Goal: Transaction & Acquisition: Purchase product/service

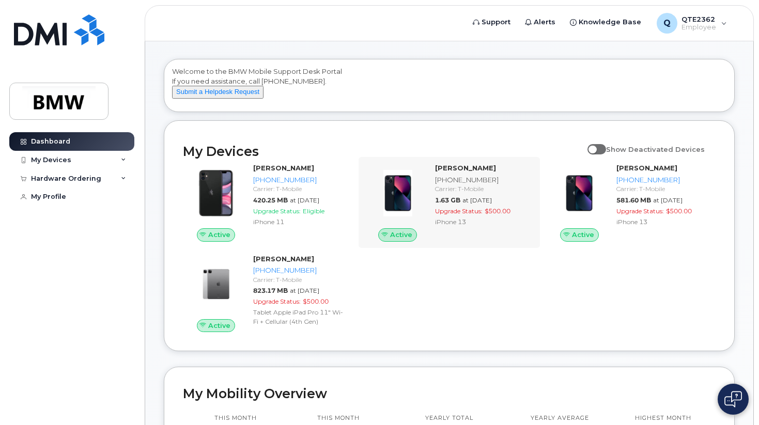
scroll to position [47, 0]
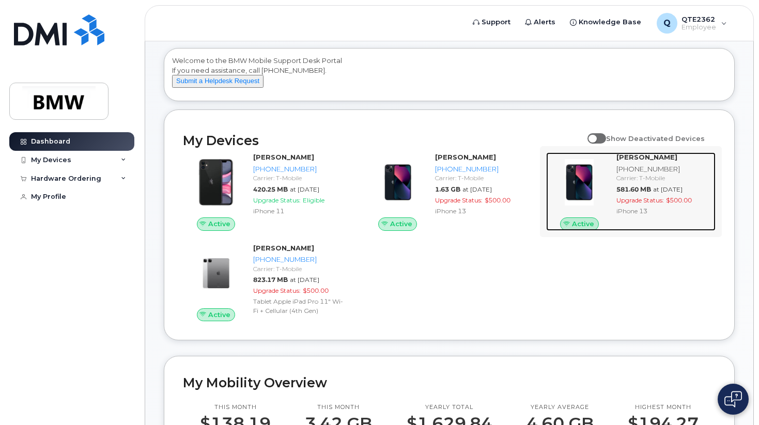
click at [619, 193] on span "581.60 MB" at bounding box center [634, 190] width 35 height 8
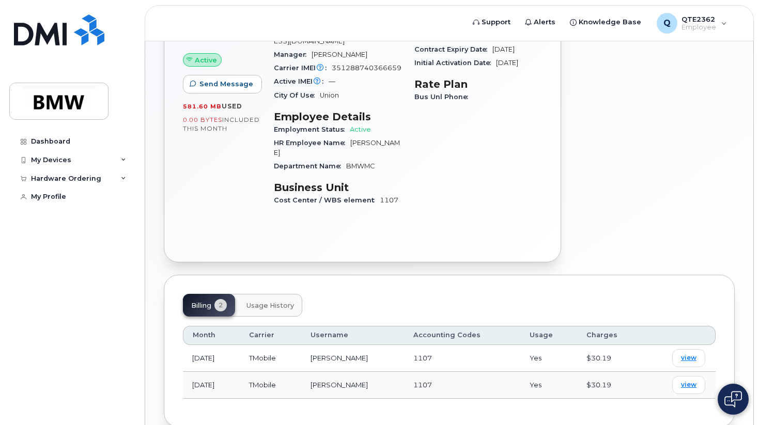
scroll to position [248, 0]
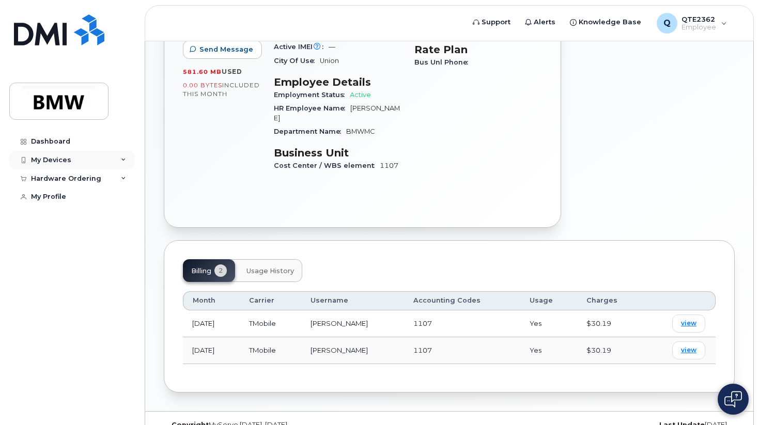
click at [123, 156] on div "My Devices" at bounding box center [71, 160] width 125 height 19
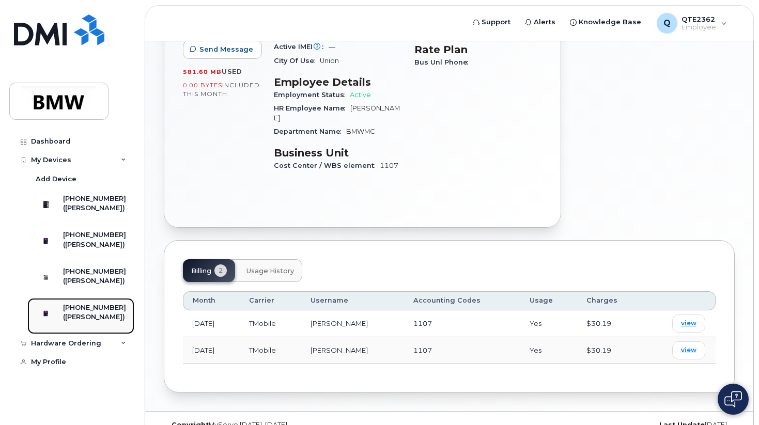
click at [76, 313] on div "[PHONE_NUMBER]" at bounding box center [94, 307] width 63 height 9
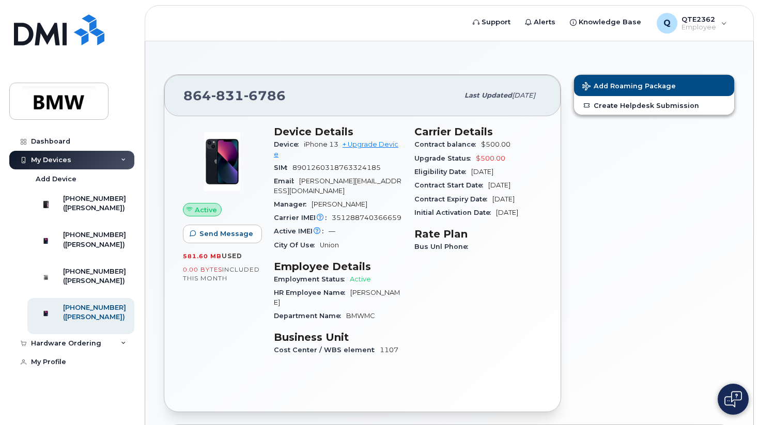
scroll to position [72, 0]
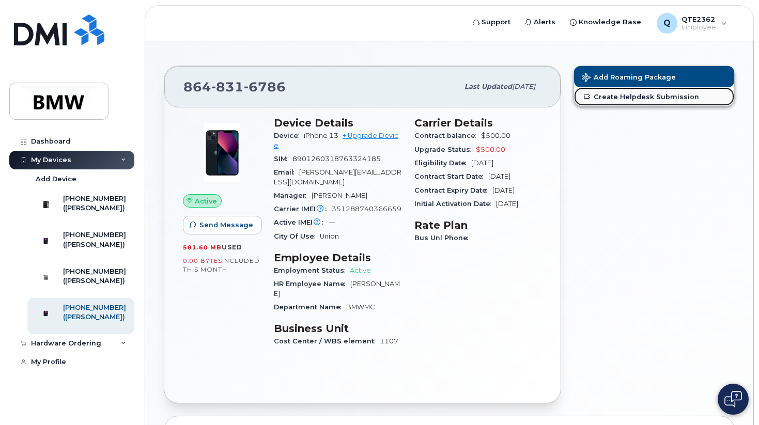
click at [628, 99] on link "Create Helpdesk Submission" at bounding box center [654, 96] width 160 height 19
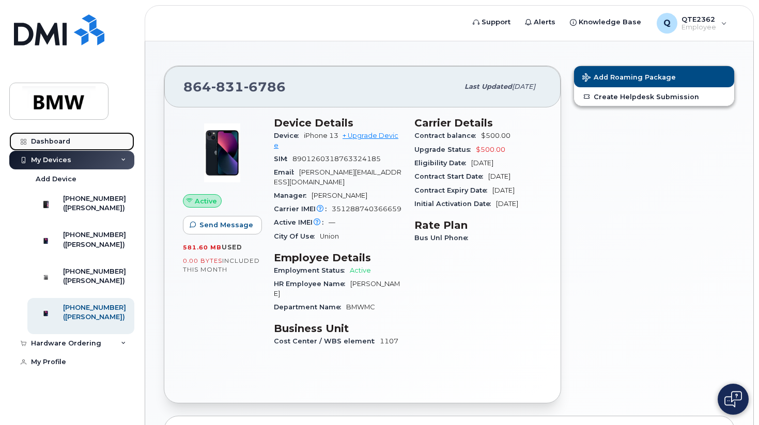
click at [47, 138] on div "Dashboard" at bounding box center [50, 141] width 39 height 8
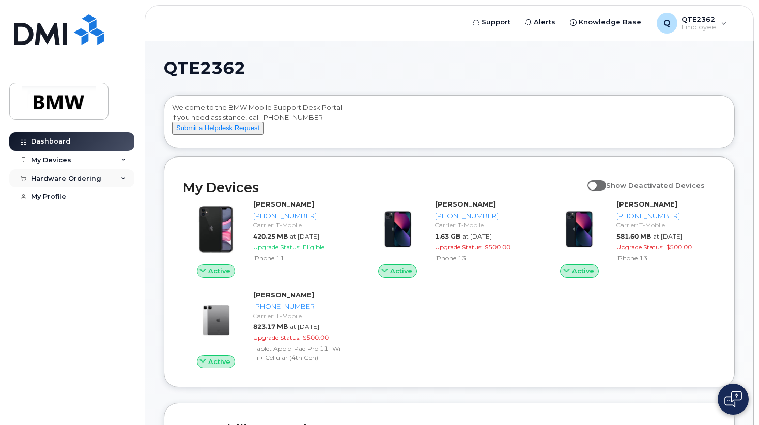
click at [121, 179] on icon at bounding box center [123, 178] width 5 height 5
click at [58, 217] on div "New Order" at bounding box center [55, 216] width 39 height 9
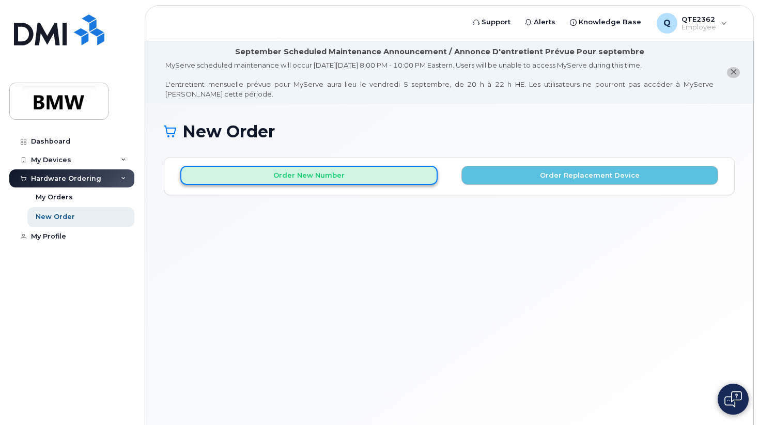
click at [340, 173] on button "Order New Number" at bounding box center [308, 175] width 257 height 19
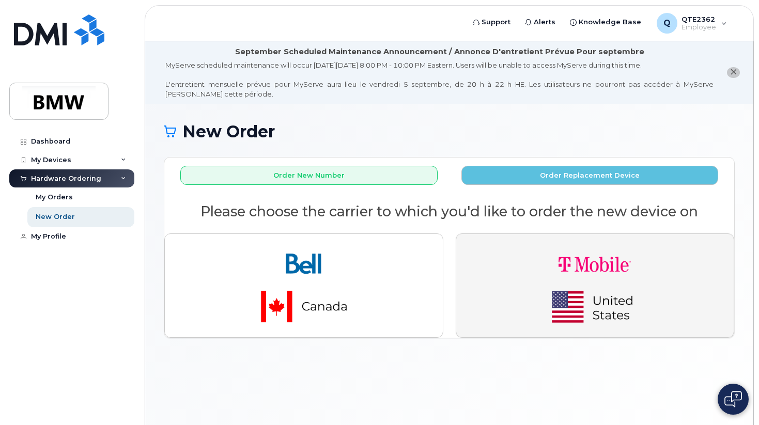
click at [540, 264] on img "button" at bounding box center [594, 285] width 145 height 87
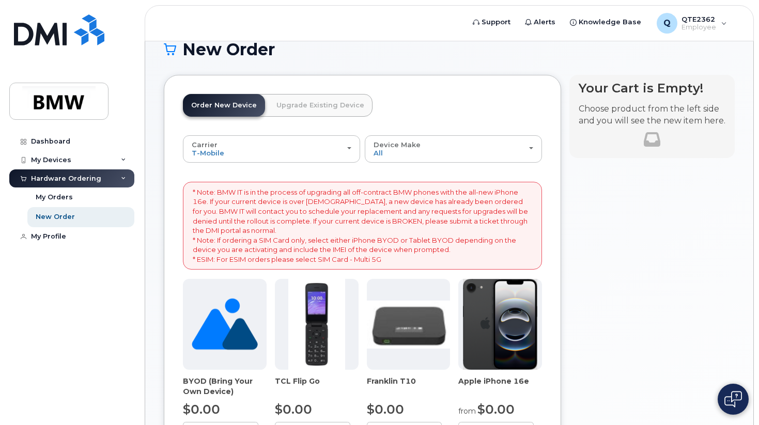
scroll to position [96, 0]
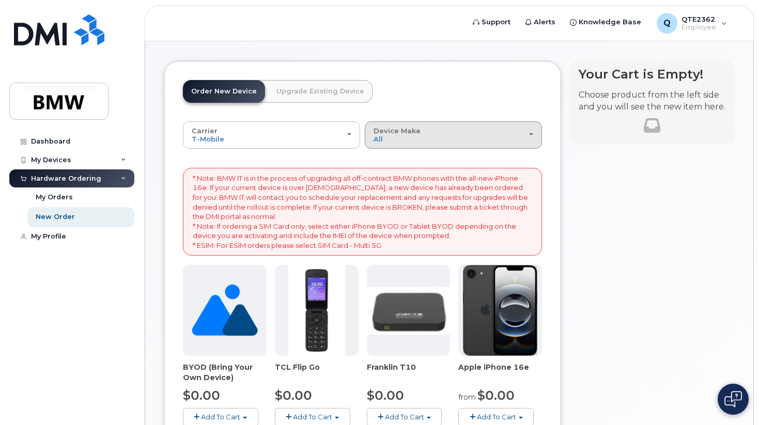
click at [402, 145] on button "Device Make All Cell Phone iPhone Modem" at bounding box center [453, 134] width 177 height 27
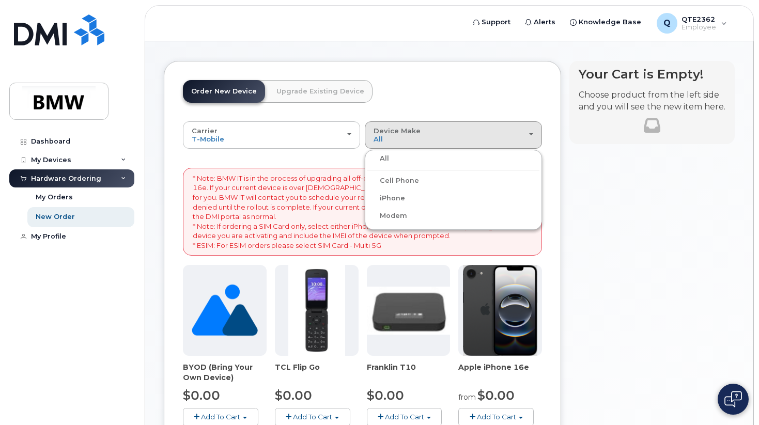
click at [393, 195] on label "iPhone" at bounding box center [386, 198] width 38 height 12
click at [0, 0] on input "iPhone" at bounding box center [0, 0] width 0 height 0
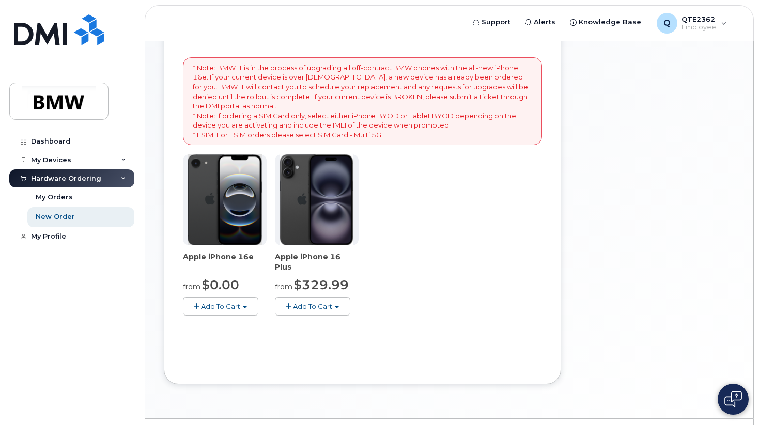
scroll to position [207, 0]
click at [236, 216] on img at bounding box center [225, 199] width 74 height 91
click at [213, 305] on span "Add To Cart" at bounding box center [220, 306] width 39 height 8
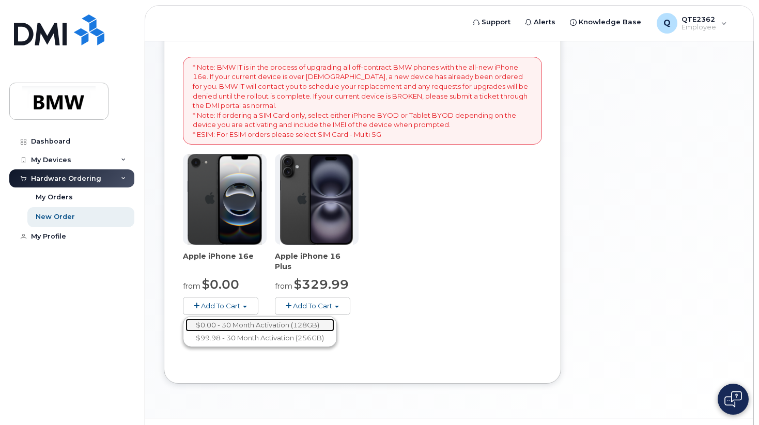
click at [219, 326] on link "$0.00 - 30 Month Activation (128GB)" at bounding box center [260, 325] width 149 height 13
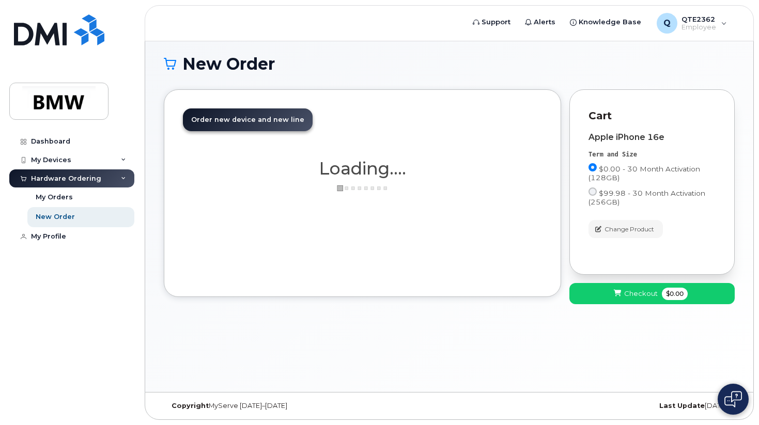
scroll to position [68, 0]
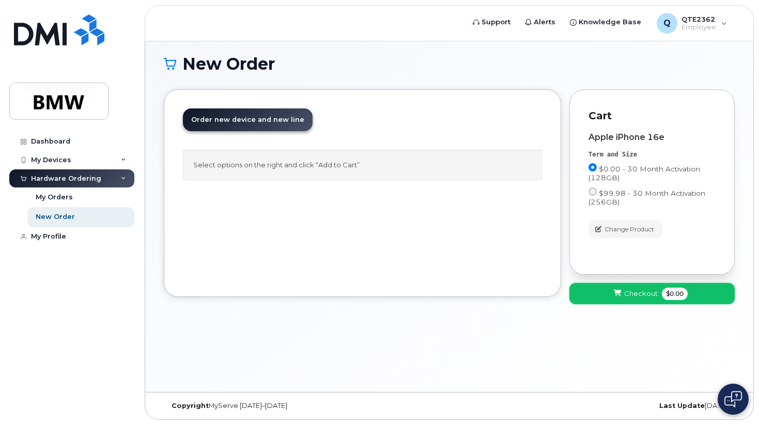
click at [642, 293] on span "Checkout" at bounding box center [641, 294] width 34 height 10
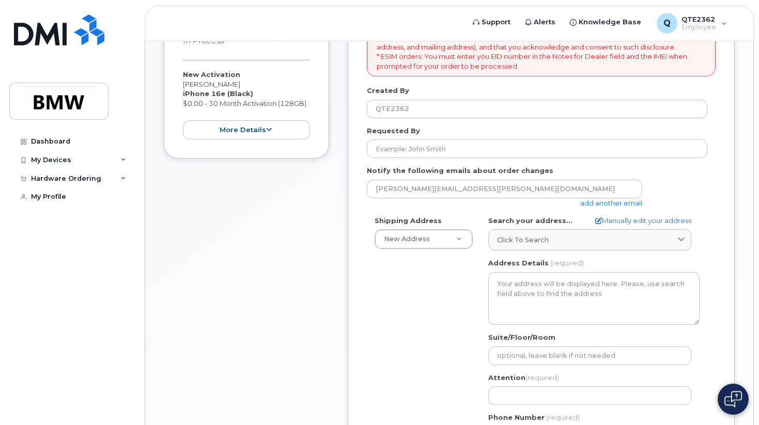
scroll to position [264, 0]
click at [472, 232] on div "Shipping Address New Address New Address BMW MC Plant BMW North America Financi…" at bounding box center [424, 233] width 114 height 34
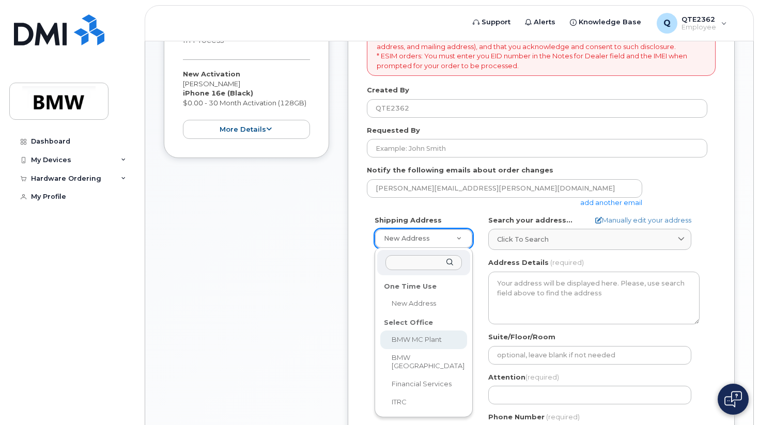
select select
type textarea "1400 Highway 101 S GREER SC 29651-6731 UNITED STATES Greer South Carolina 29651…"
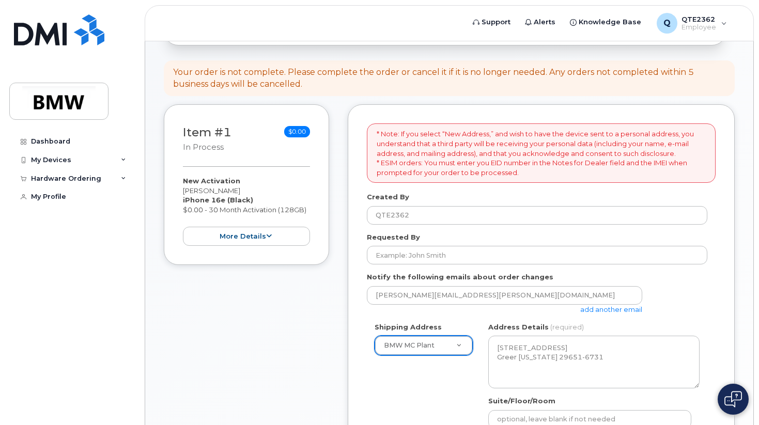
scroll to position [155, 0]
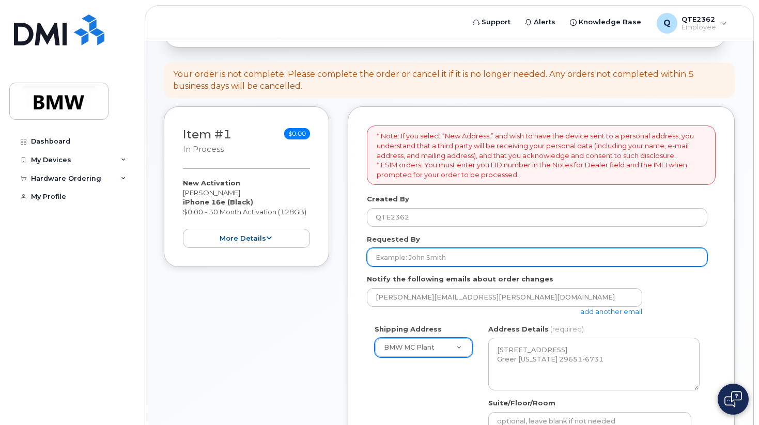
click at [428, 257] on input "Requested By" at bounding box center [537, 257] width 341 height 19
paste input "florian.fp.pangratz@bmw.de"
type input "florian.fp.pangratz@bmw.de"
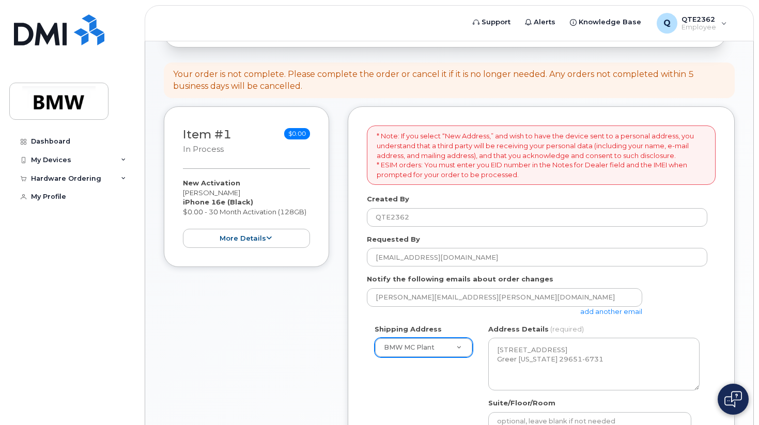
click at [622, 311] on link "add another email" at bounding box center [611, 311] width 62 height 8
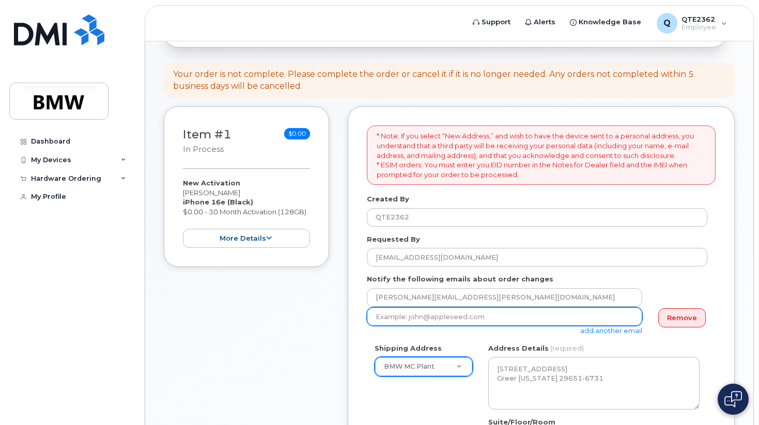
click at [435, 317] on input "email" at bounding box center [504, 316] width 275 height 19
paste input "florian.fp.pangratz@bmw.de"
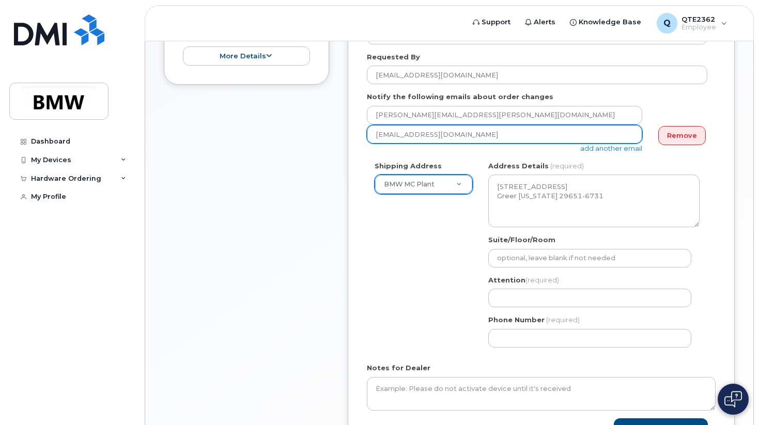
scroll to position [336, 0]
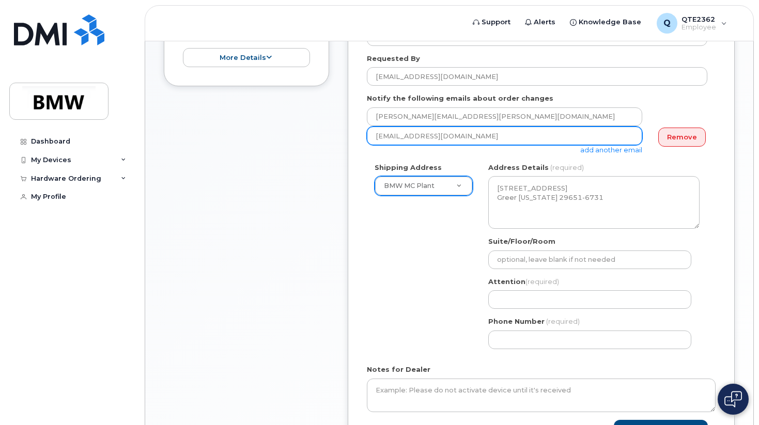
type input "florian.fp.pangratz@bmw.de"
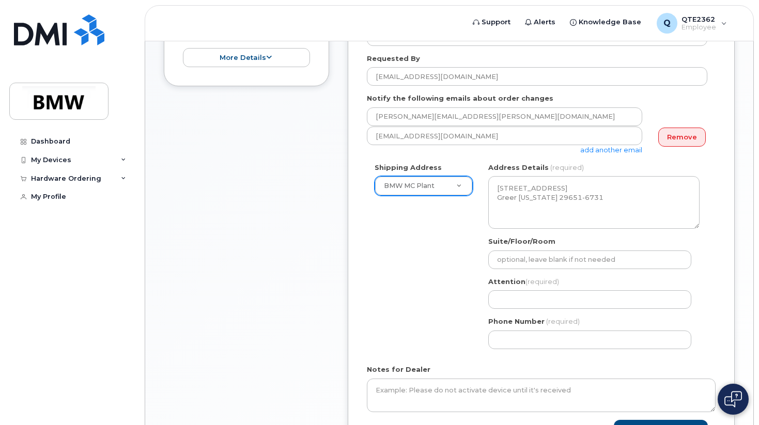
click at [392, 283] on div "Shipping Address BMW MC Plant New Address BMW MC Plant BMW North America Financ…" at bounding box center [537, 260] width 341 height 194
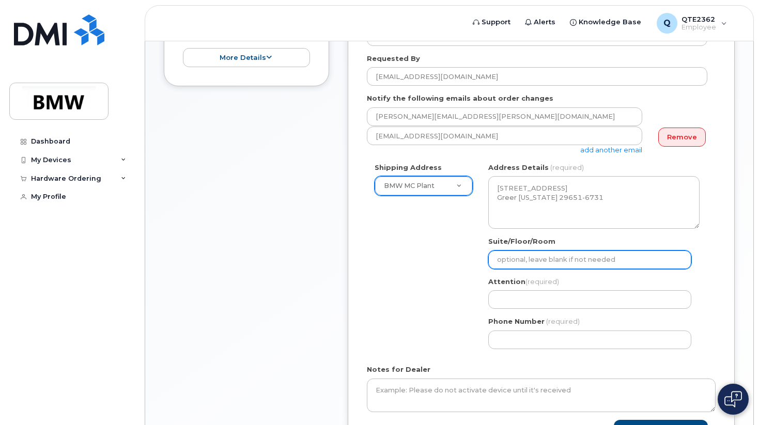
click at [548, 262] on input "Suite/Floor/Room" at bounding box center [589, 260] width 203 height 19
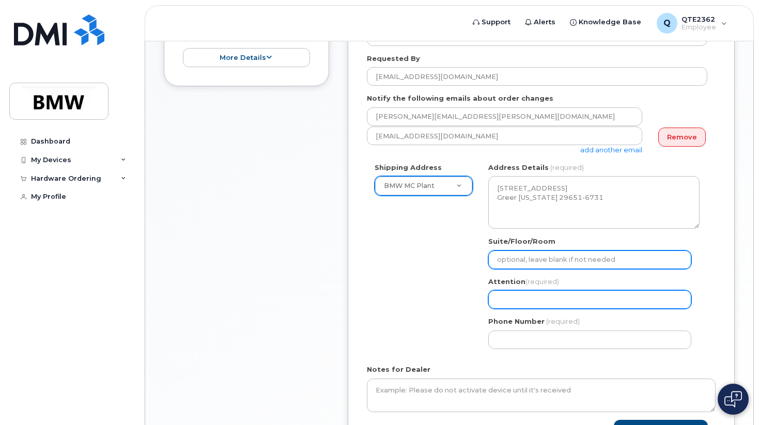
select select
type input "B"
select select
type input "Br"
select select
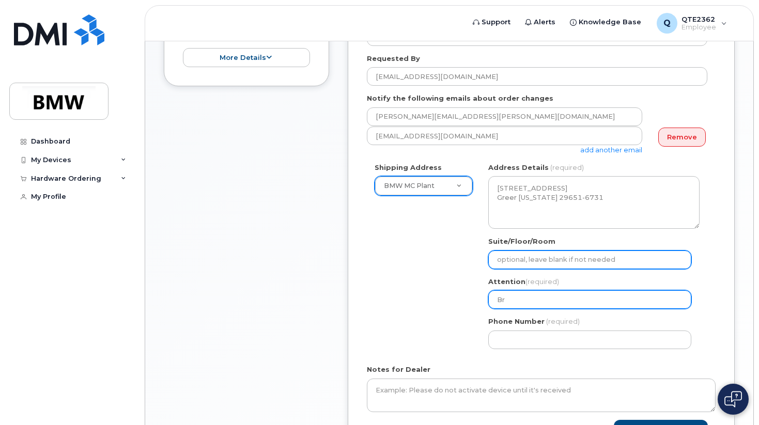
type input "Bru"
select select
type input "Bruc"
select select
type input "Bruce"
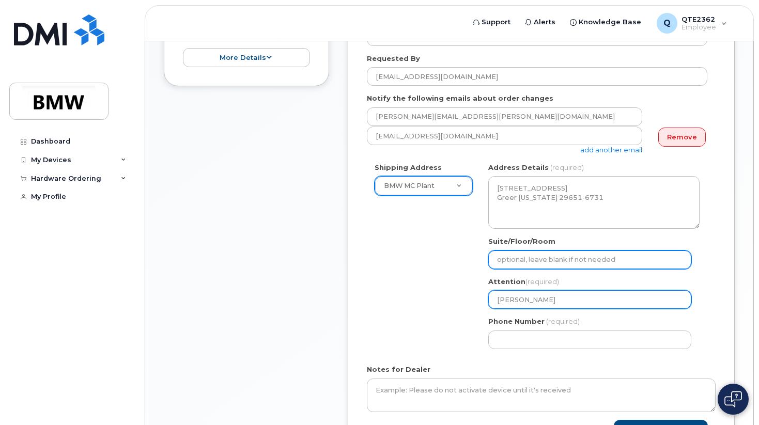
select select
type input "Bruce J"
select select
type input "Bruce Jen"
select select
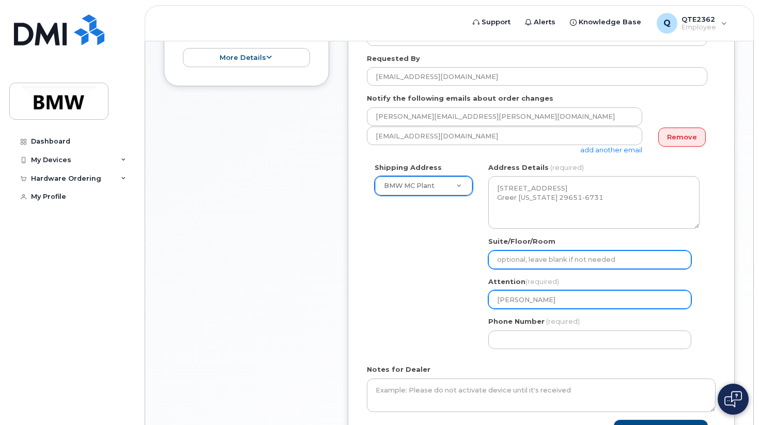
type input "Bruce Jens"
select select
type input "Bruce Jense"
select select
type input "[PERSON_NAME]"
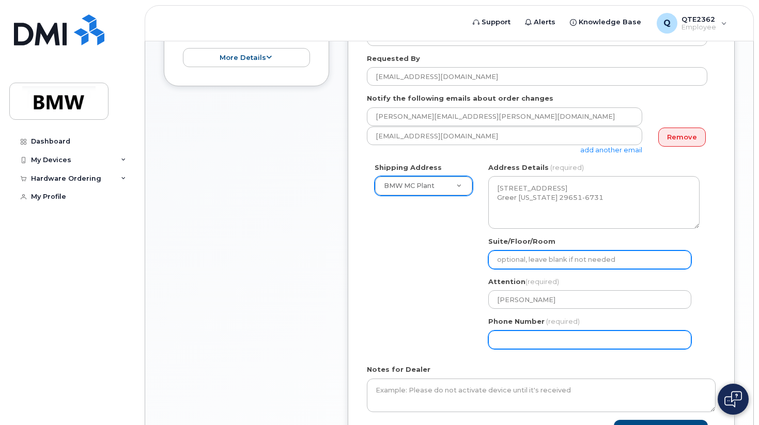
select select
type input "864991786"
select select
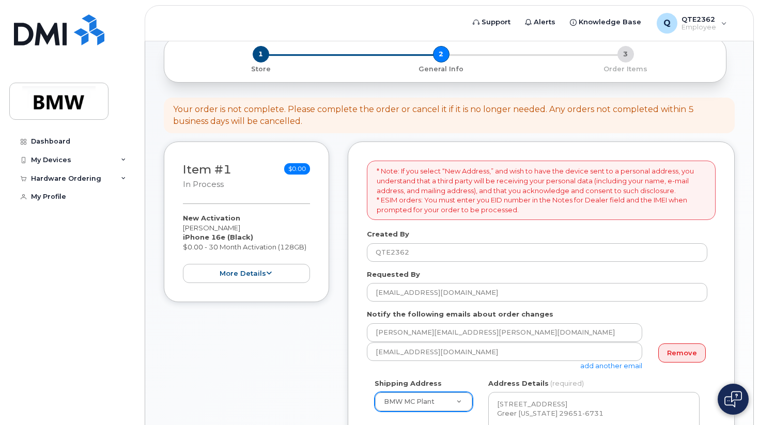
scroll to position [132, 0]
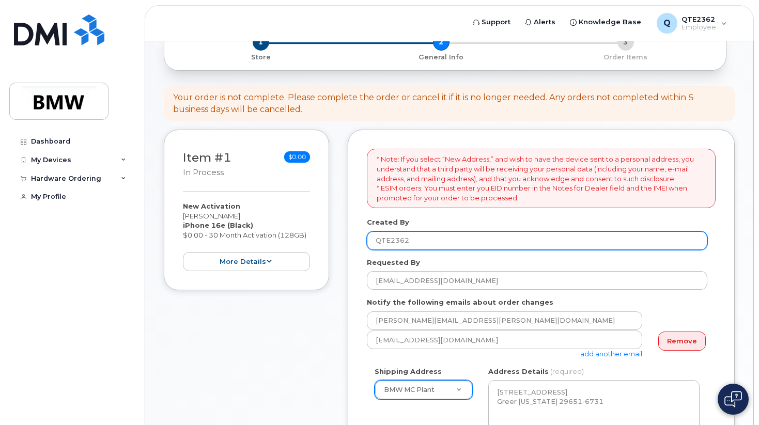
type input "8649917861"
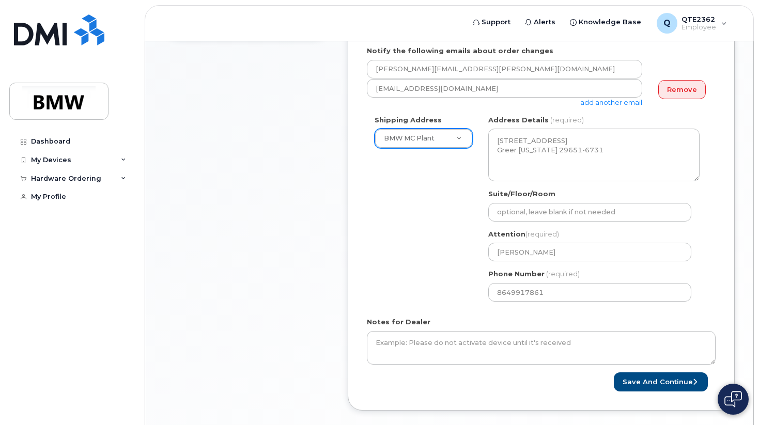
scroll to position [436, 0]
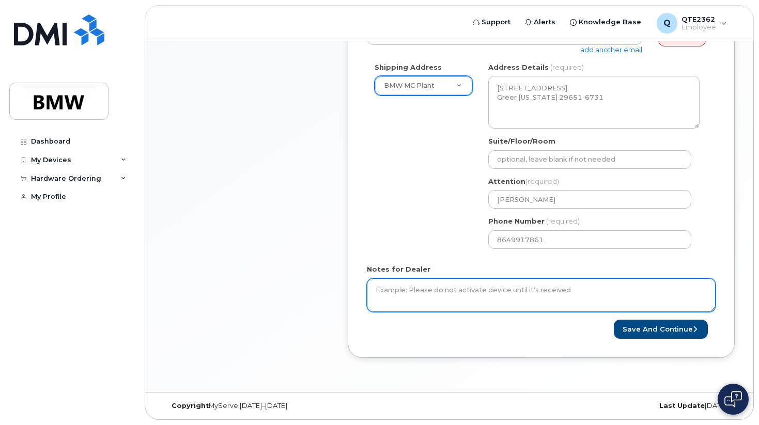
click at [553, 306] on textarea "Notes for Dealer" at bounding box center [541, 296] width 349 height 34
type textarea "Please don't activate until received"
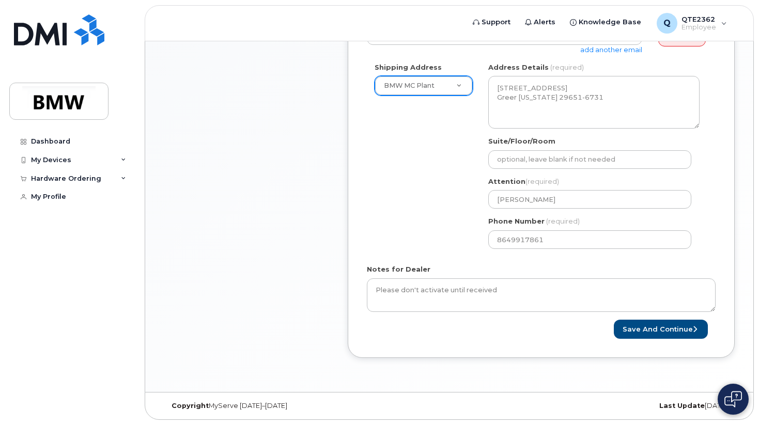
click at [540, 330] on div "Save and Continue" at bounding box center [541, 329] width 349 height 19
click at [653, 332] on button "Save and Continue" at bounding box center [661, 329] width 94 height 19
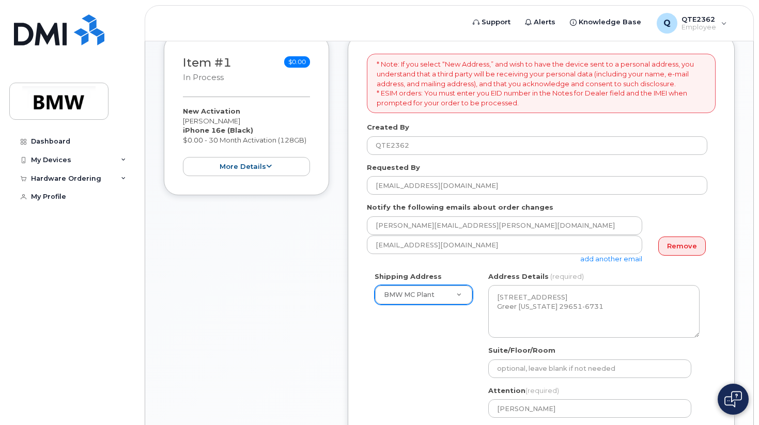
scroll to position [217, 0]
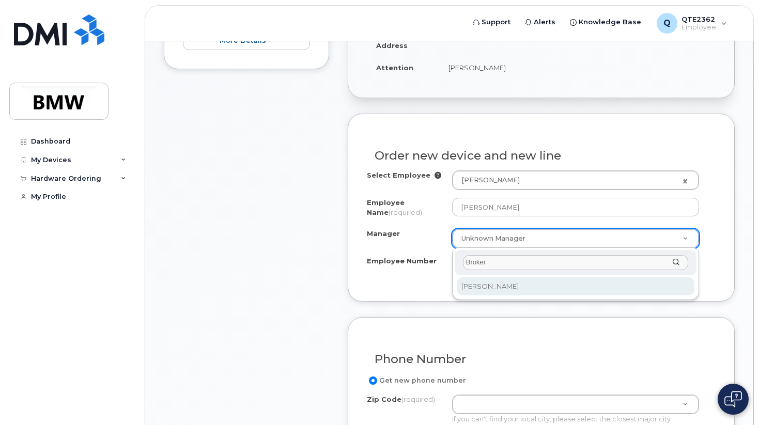
type input "Broker"
select select "1895338"
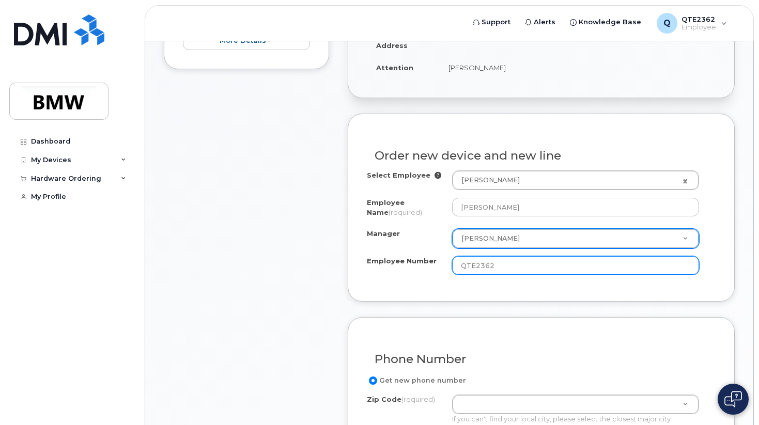
drag, startPoint x: 505, startPoint y: 266, endPoint x: 396, endPoint y: 265, distance: 108.5
click at [396, 265] on div "Employee Number QTE2362" at bounding box center [541, 265] width 349 height 19
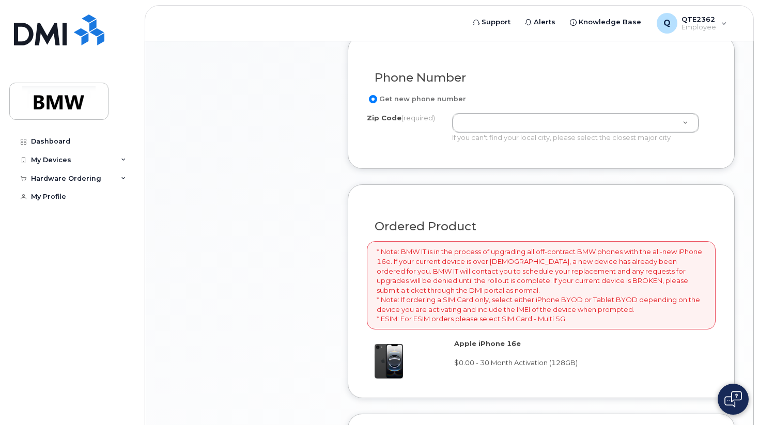
scroll to position [538, 0]
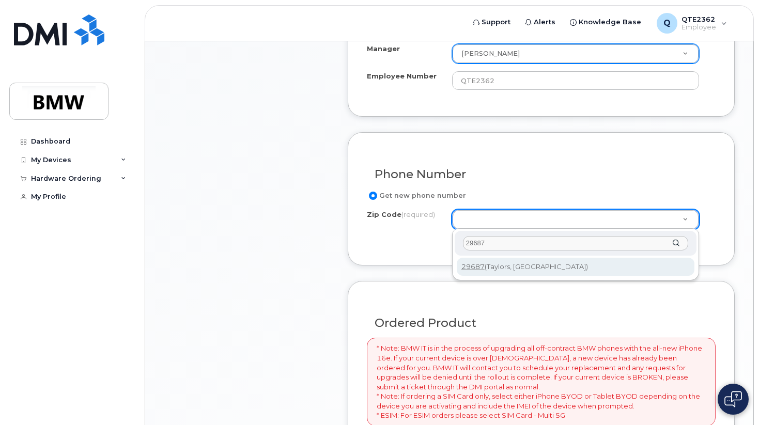
type input "29687"
type input "29687 (Taylors, SC)"
type input "29687"
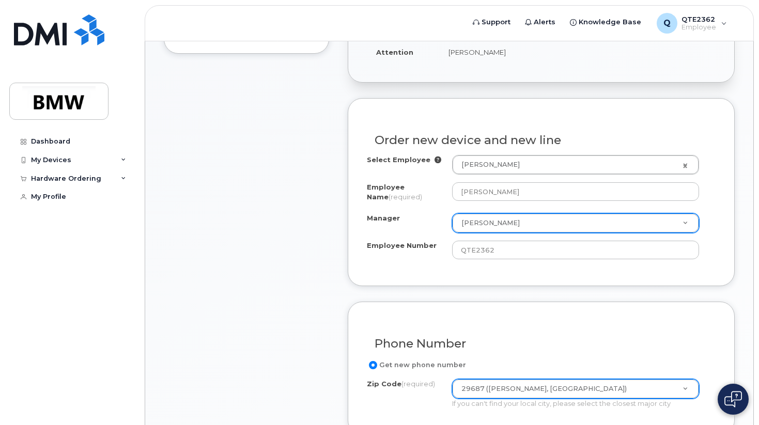
scroll to position [371, 0]
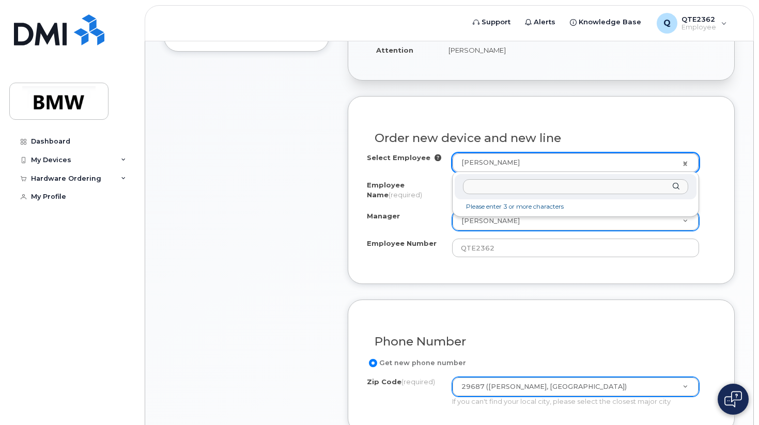
click at [500, 187] on input "text" at bounding box center [575, 186] width 225 height 15
type input "Stephanie.Vera@bmwmc.com"
click at [506, 187] on input "text" at bounding box center [575, 186] width 225 height 15
type input "florian.fp.pangratz@bmw.de"
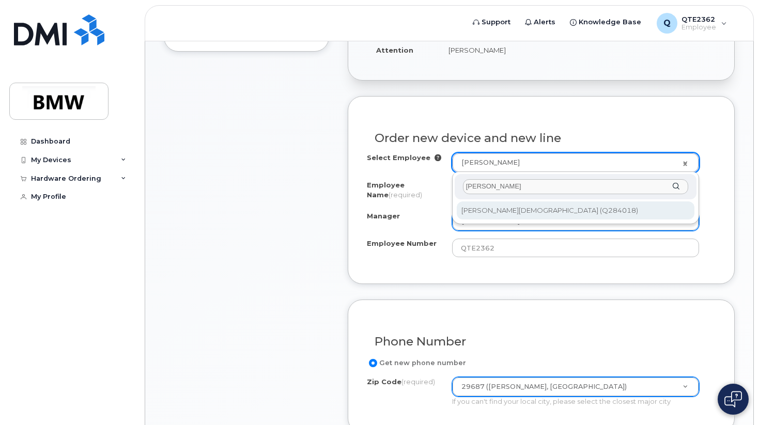
paste input "florian.fp.pangratz@bmw.de"
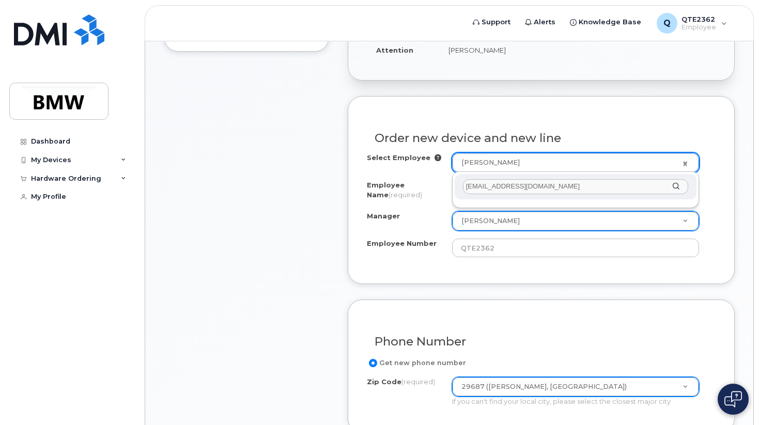
type input "florian.fp.pangratz@bmw.d"
type input "P"
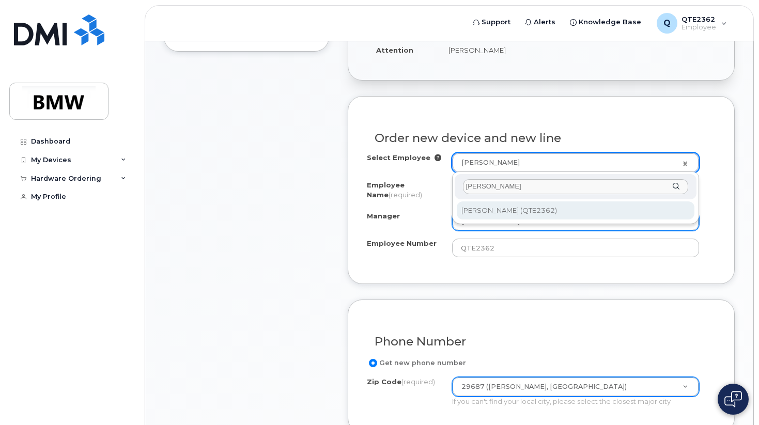
type input "[PERSON_NAME]"
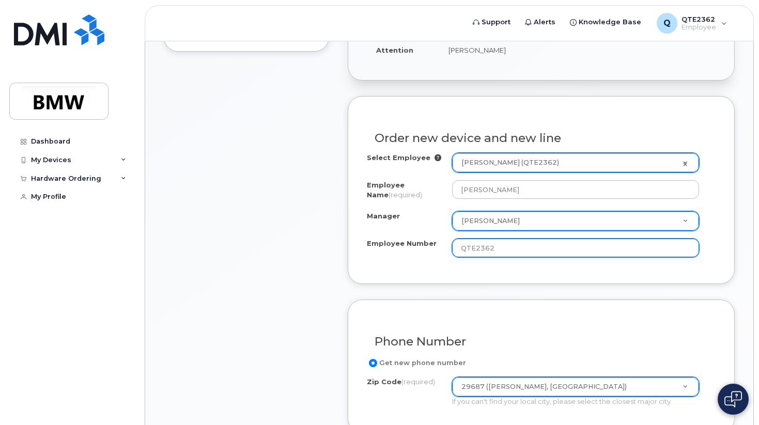
drag, startPoint x: 501, startPoint y: 254, endPoint x: 453, endPoint y: 256, distance: 48.1
click at [453, 256] on div "QTE2362" at bounding box center [579, 248] width 255 height 19
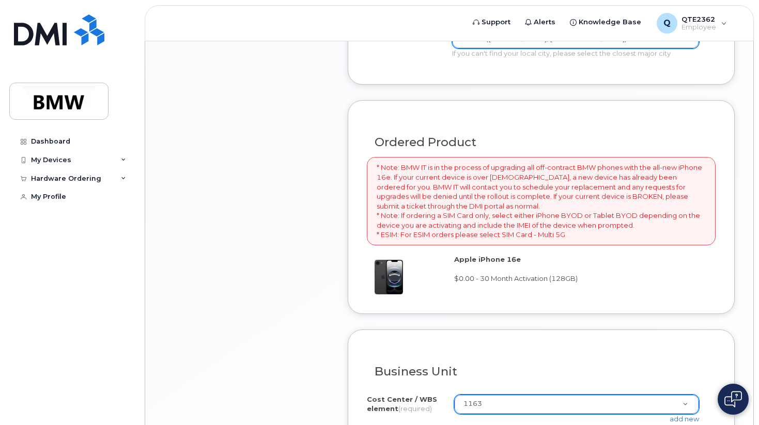
scroll to position [842, 0]
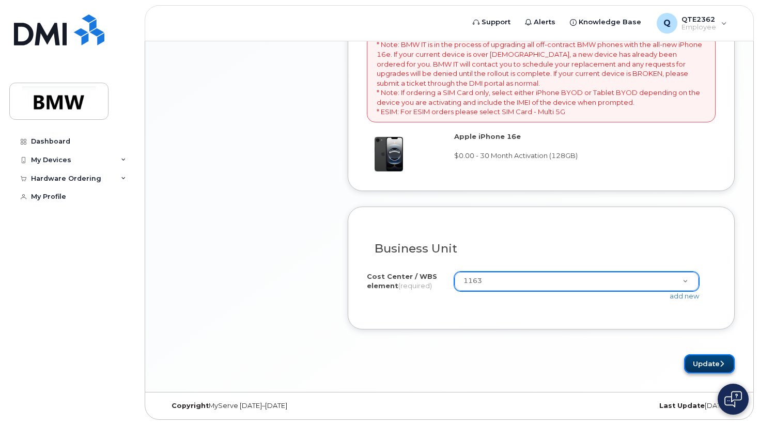
click at [713, 363] on button "Update" at bounding box center [709, 364] width 51 height 19
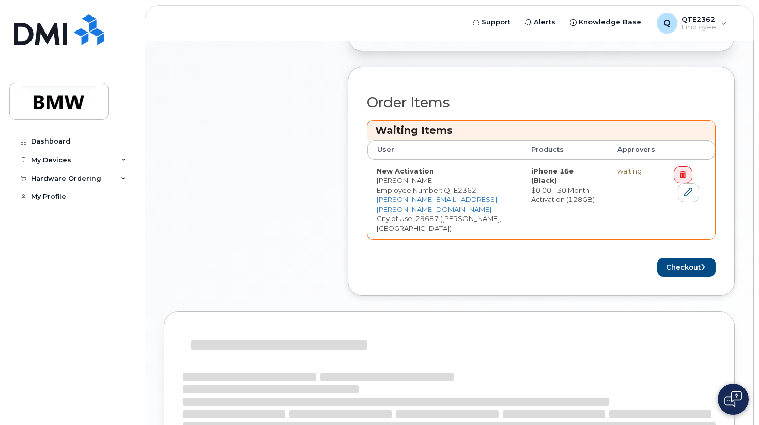
scroll to position [373, 0]
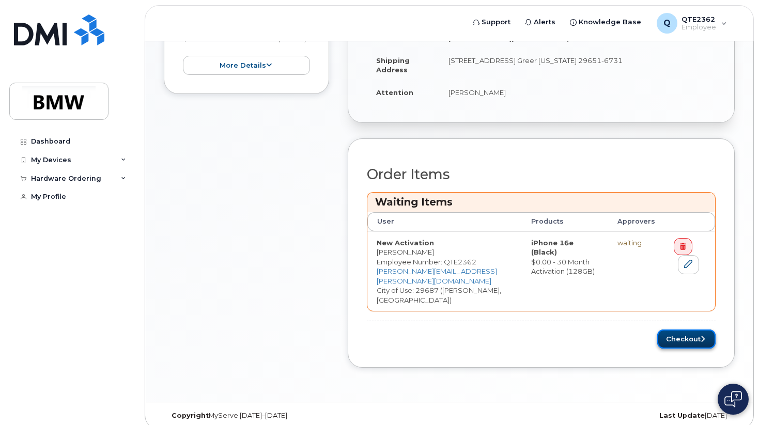
click at [687, 330] on button "Checkout" at bounding box center [686, 339] width 58 height 19
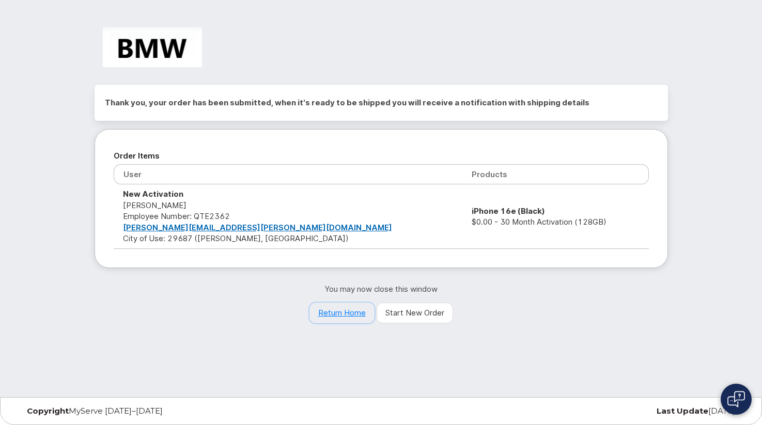
click at [345, 310] on link "Return Home" at bounding box center [342, 313] width 65 height 21
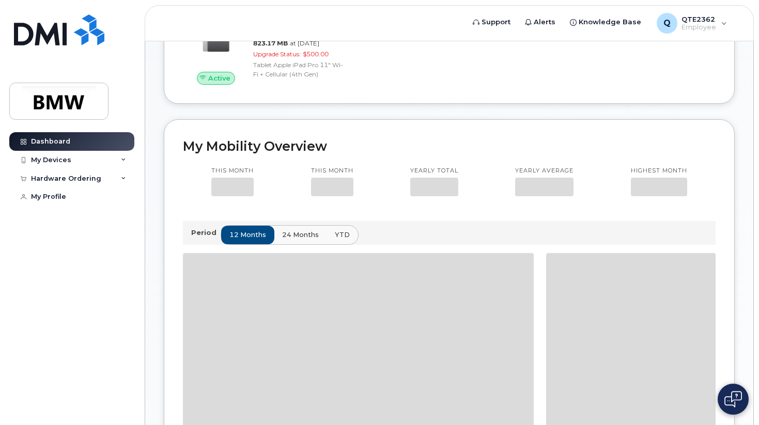
scroll to position [289, 0]
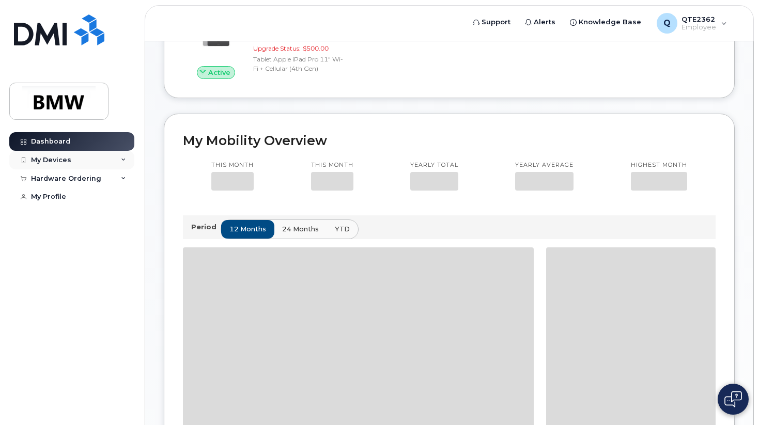
click at [125, 161] on icon at bounding box center [123, 160] width 5 height 5
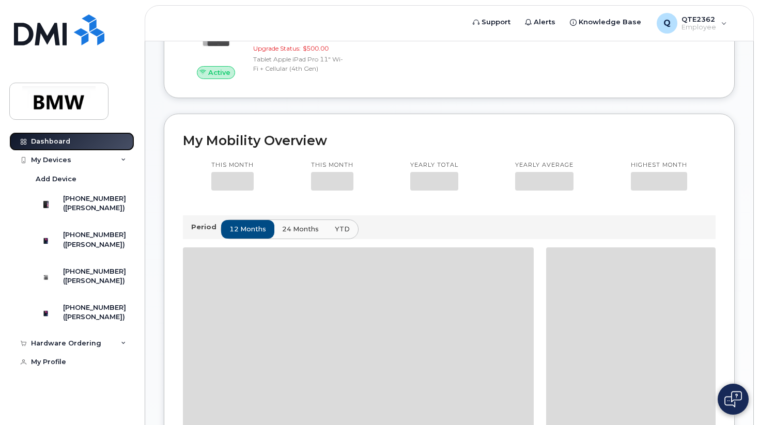
click at [121, 145] on link "Dashboard" at bounding box center [71, 141] width 125 height 19
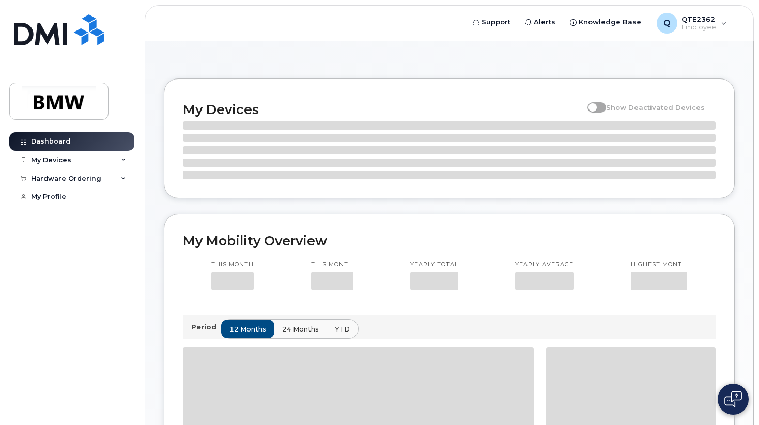
click at [121, 160] on icon at bounding box center [123, 160] width 5 height 5
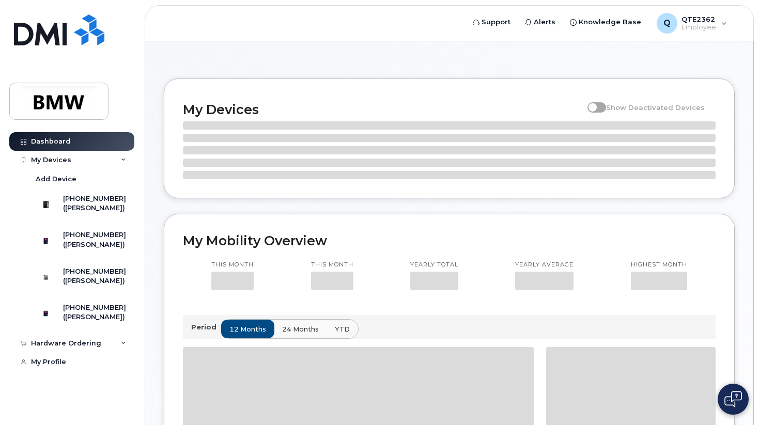
click at [121, 160] on icon at bounding box center [123, 160] width 5 height 5
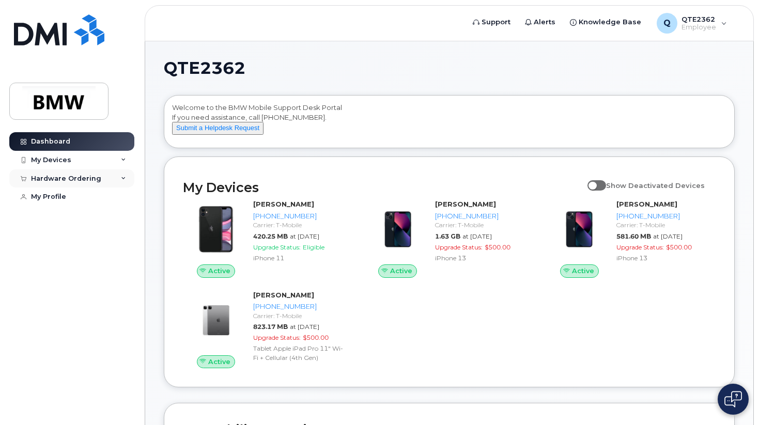
click at [118, 179] on div "Hardware Ordering" at bounding box center [71, 179] width 125 height 19
click at [67, 198] on div "My Orders" at bounding box center [54, 197] width 37 height 9
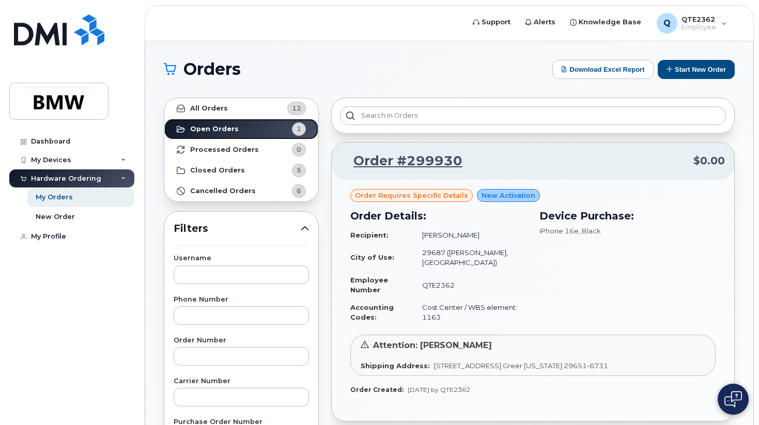
click at [214, 125] on strong "Open Orders" at bounding box center [214, 129] width 49 height 8
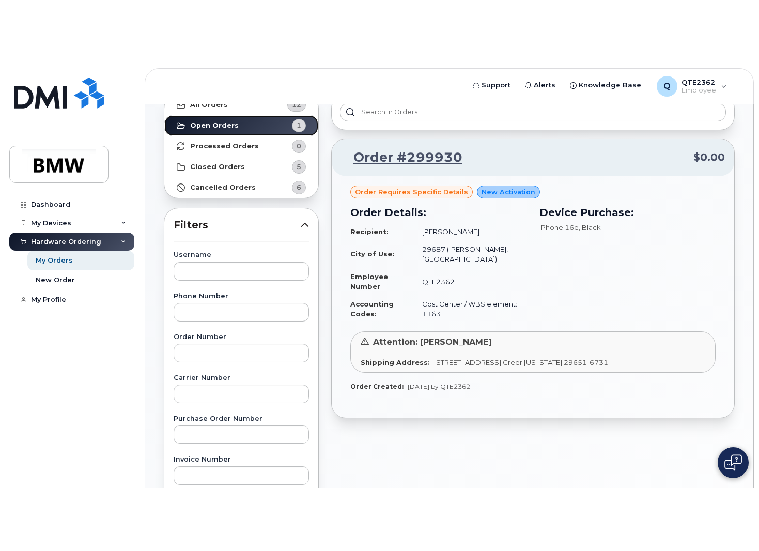
scroll to position [66, 0]
